Goal: Information Seeking & Learning: Check status

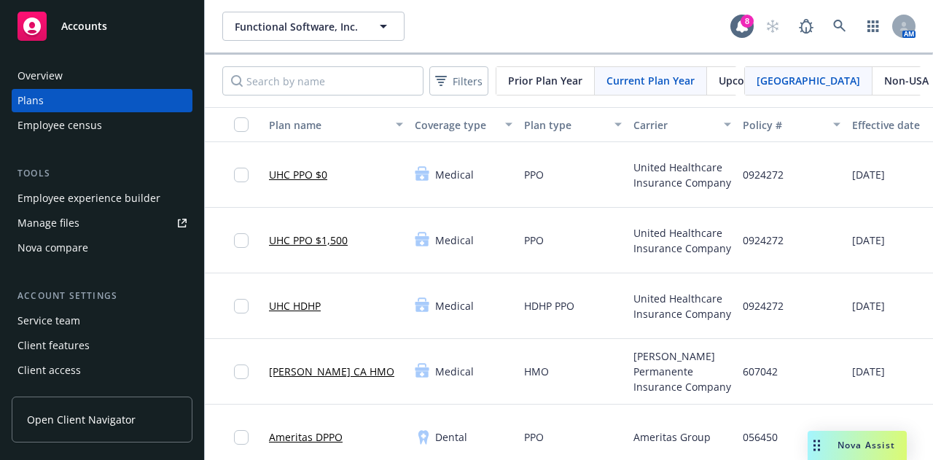
scroll to position [146, 0]
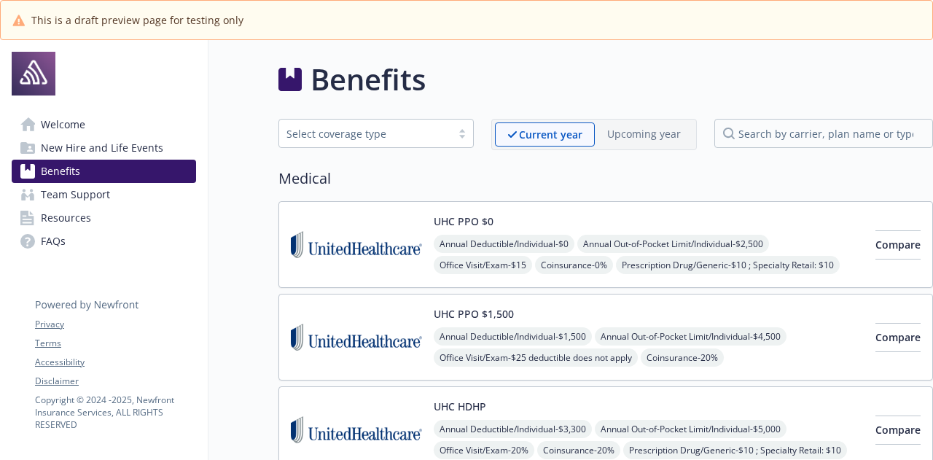
scroll to position [1502, 0]
